Goal: Find specific page/section: Find specific page/section

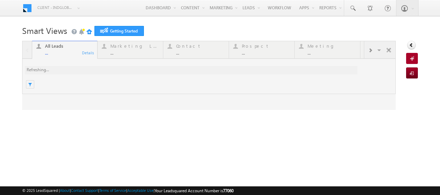
drag, startPoint x: 0, startPoint y: 0, endPoint x: 332, endPoint y: 22, distance: 333.1
click at [332, 22] on body "Menu Client - indglobal1 (77060) X (My Organization) - indglobal (48060) Client…" at bounding box center [220, 98] width 440 height 196
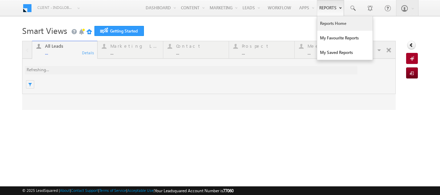
click at [330, 25] on link "Reports Home" at bounding box center [344, 23] width 55 height 15
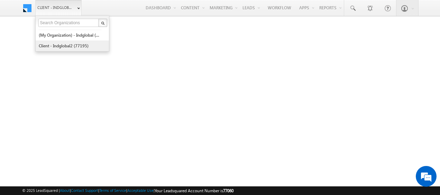
click at [68, 45] on link "Client - indglobal2 (77195)" at bounding box center [69, 46] width 63 height 11
